Goal: Navigation & Orientation: Find specific page/section

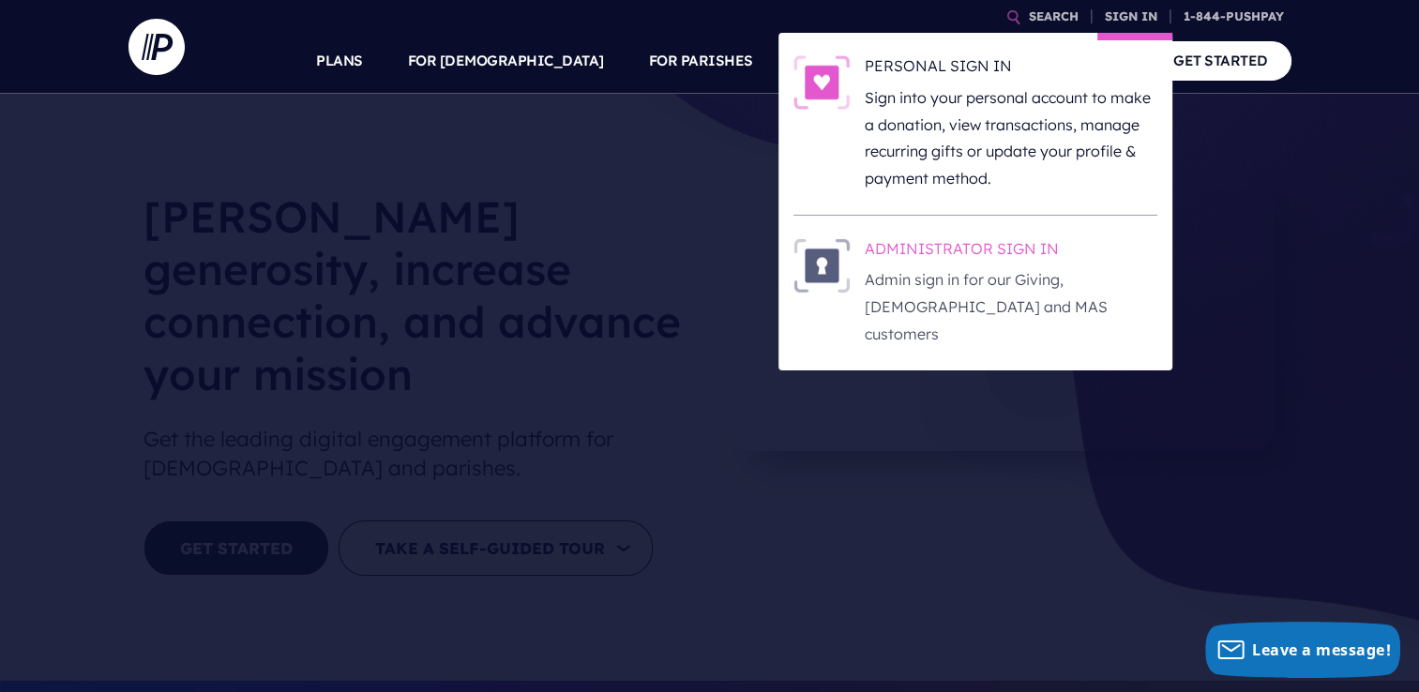
click at [1034, 260] on h6 "ADMINISTRATOR SIGN IN" at bounding box center [1010, 252] width 293 height 28
click at [1035, 261] on h6 "ADMINISTRATOR SIGN IN" at bounding box center [1010, 252] width 293 height 28
